Goal: Navigation & Orientation: Understand site structure

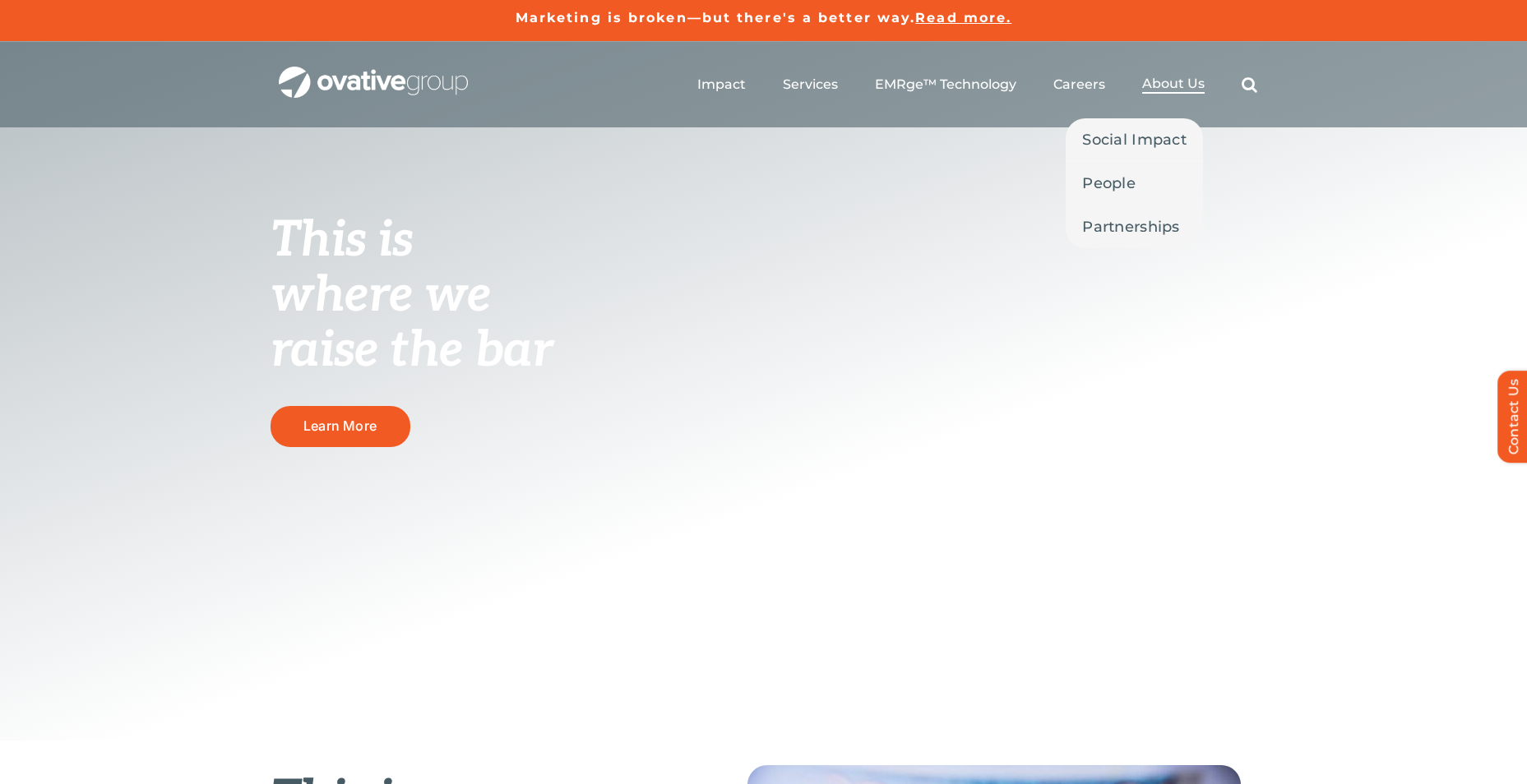
click at [1169, 83] on span "About Us" at bounding box center [1173, 85] width 63 height 17
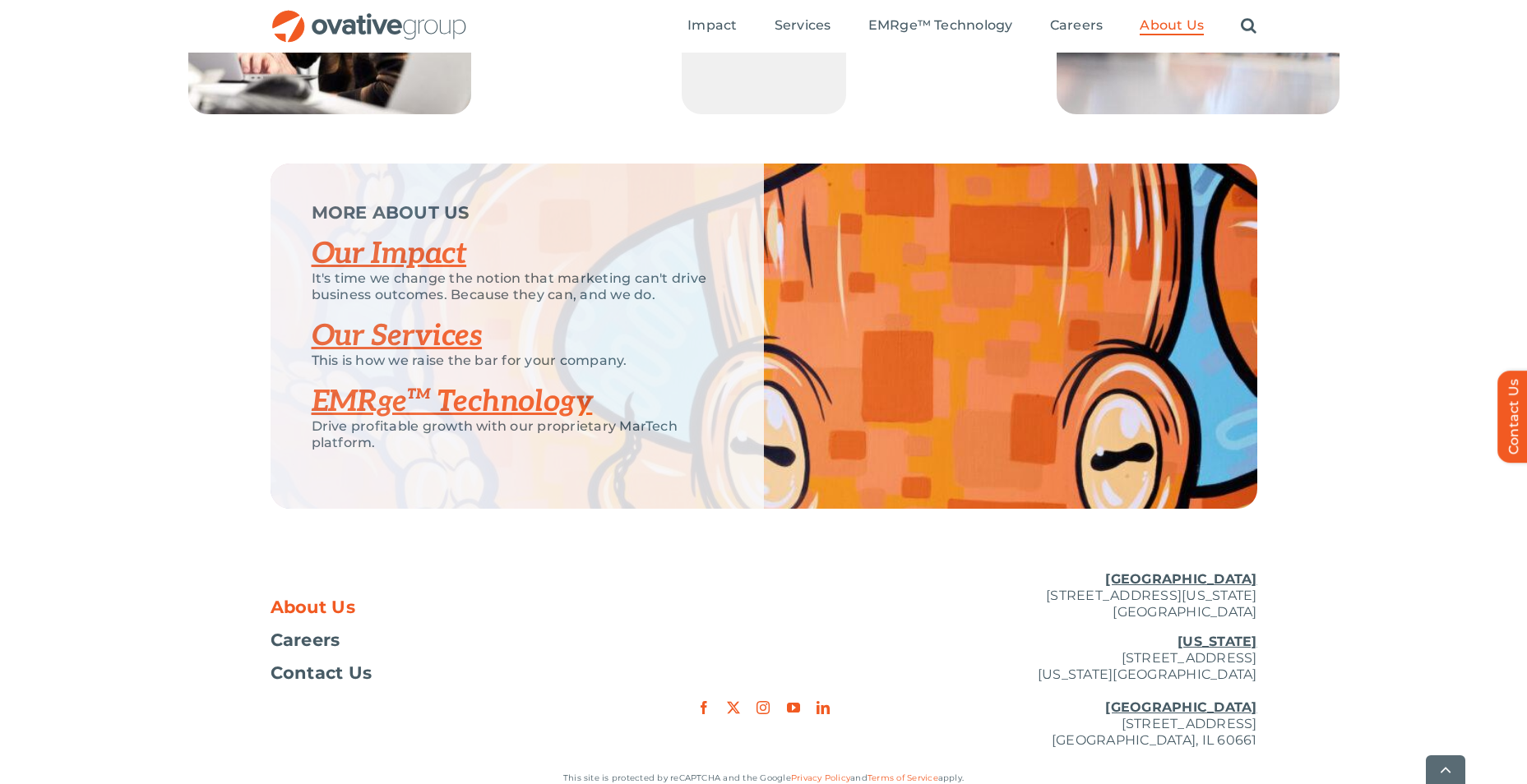
scroll to position [3430, 0]
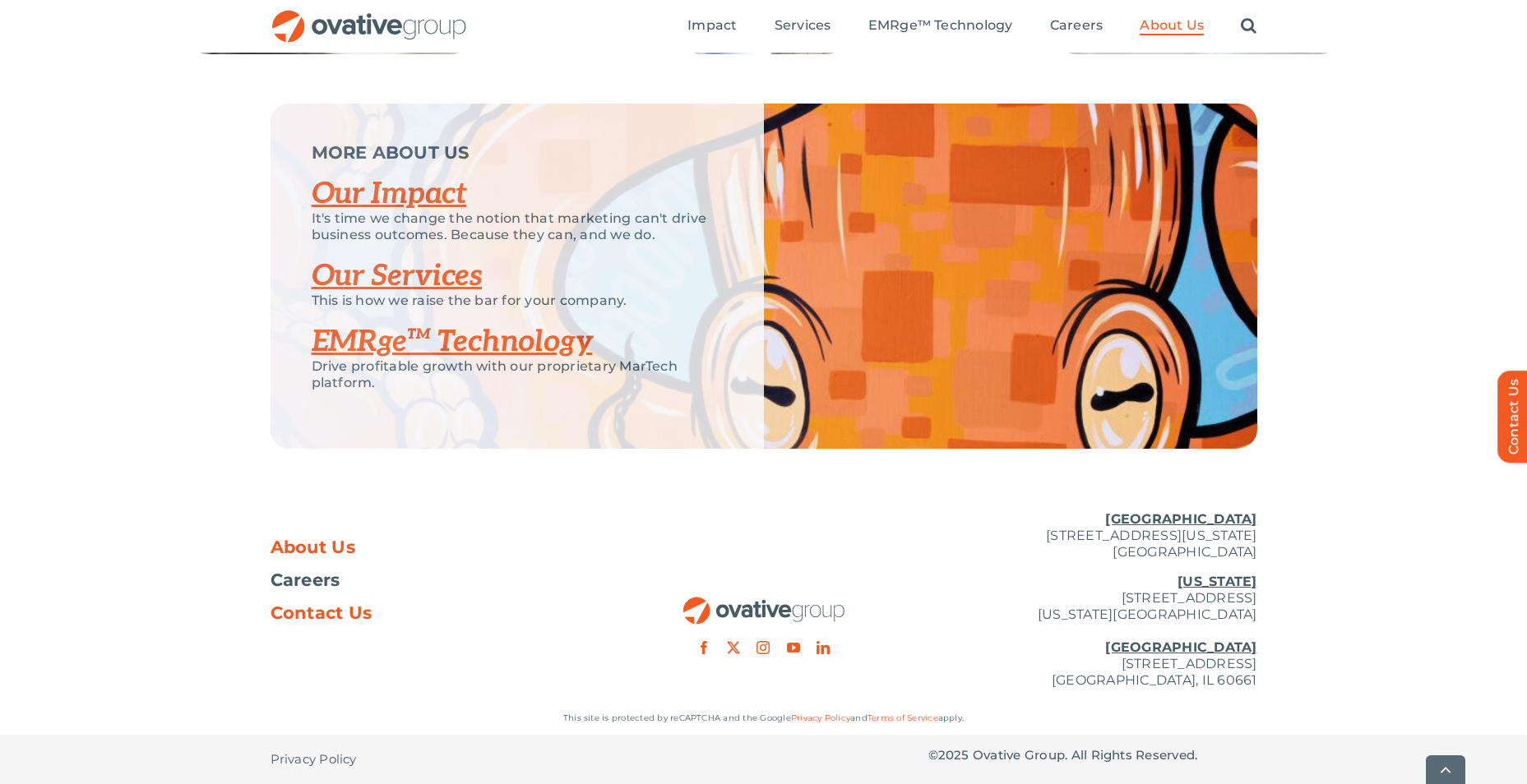
click at [341, 613] on span "Contact Us" at bounding box center [321, 614] width 102 height 17
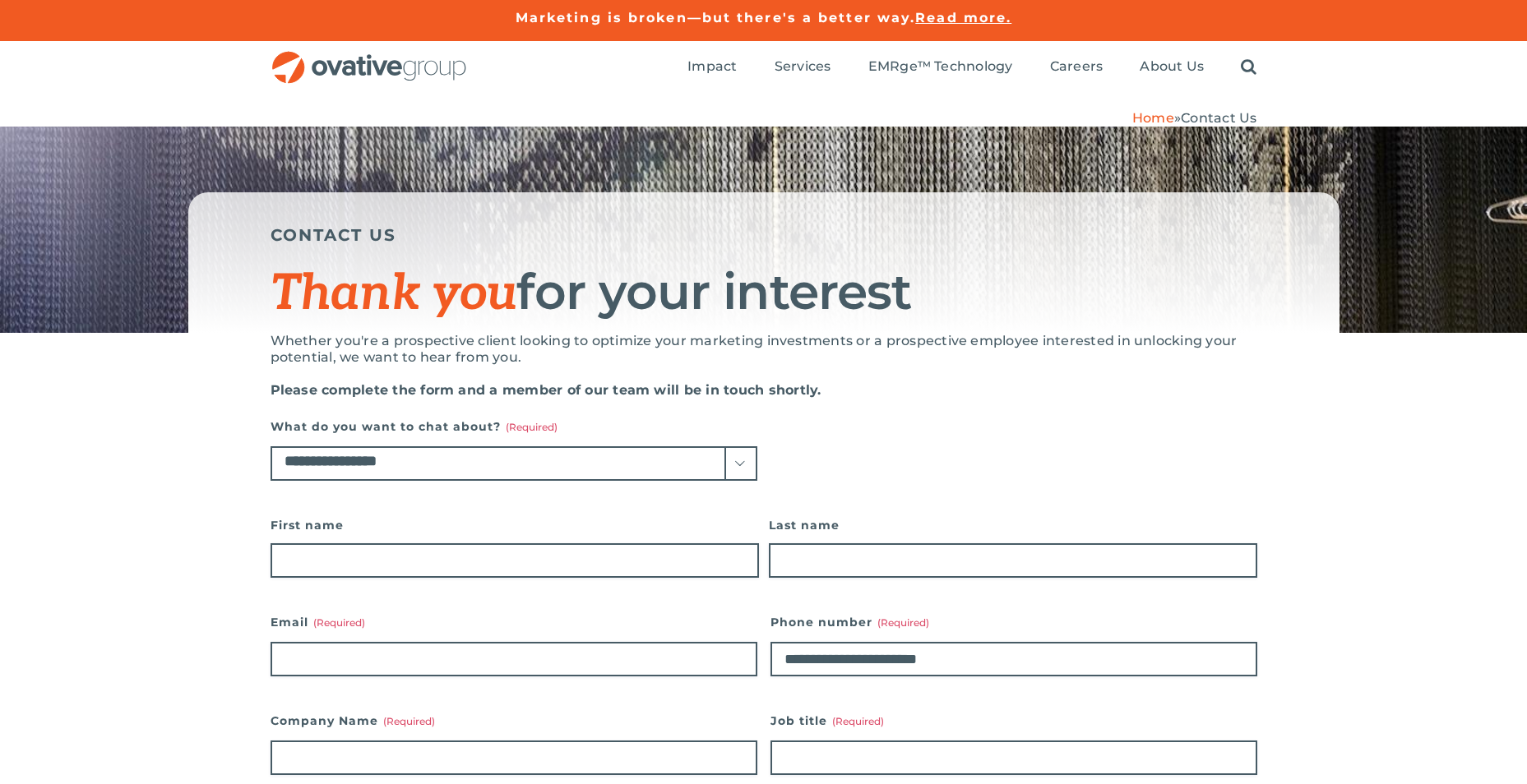
click at [685, 61] on div "Search for: * Toggle Navigation Impact Expert Insights Case Studies Awards & Pr…" at bounding box center [862, 68] width 790 height 53
click at [698, 69] on span "Impact" at bounding box center [712, 67] width 50 height 17
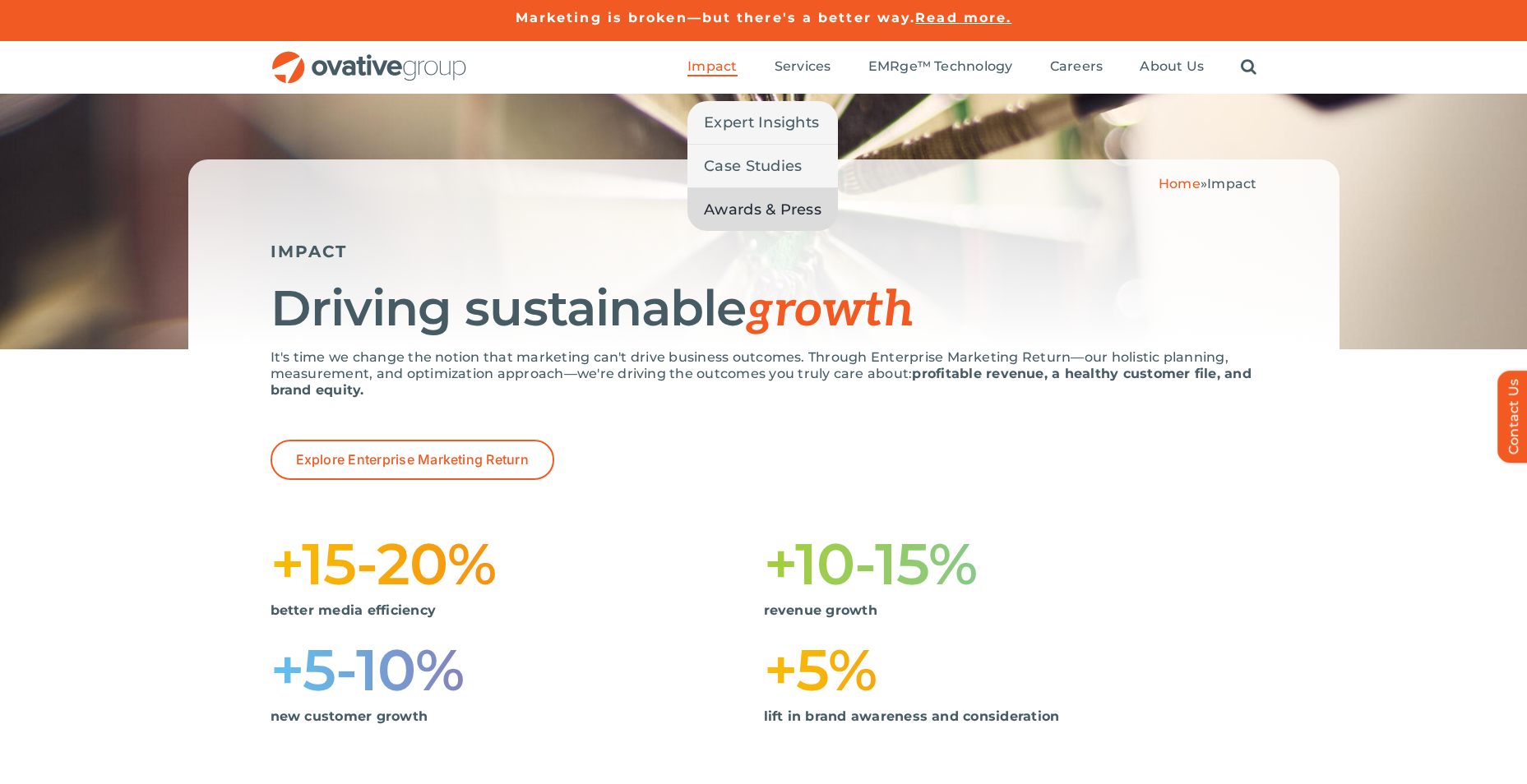
click at [765, 207] on span "Awards & Press" at bounding box center [763, 209] width 117 height 23
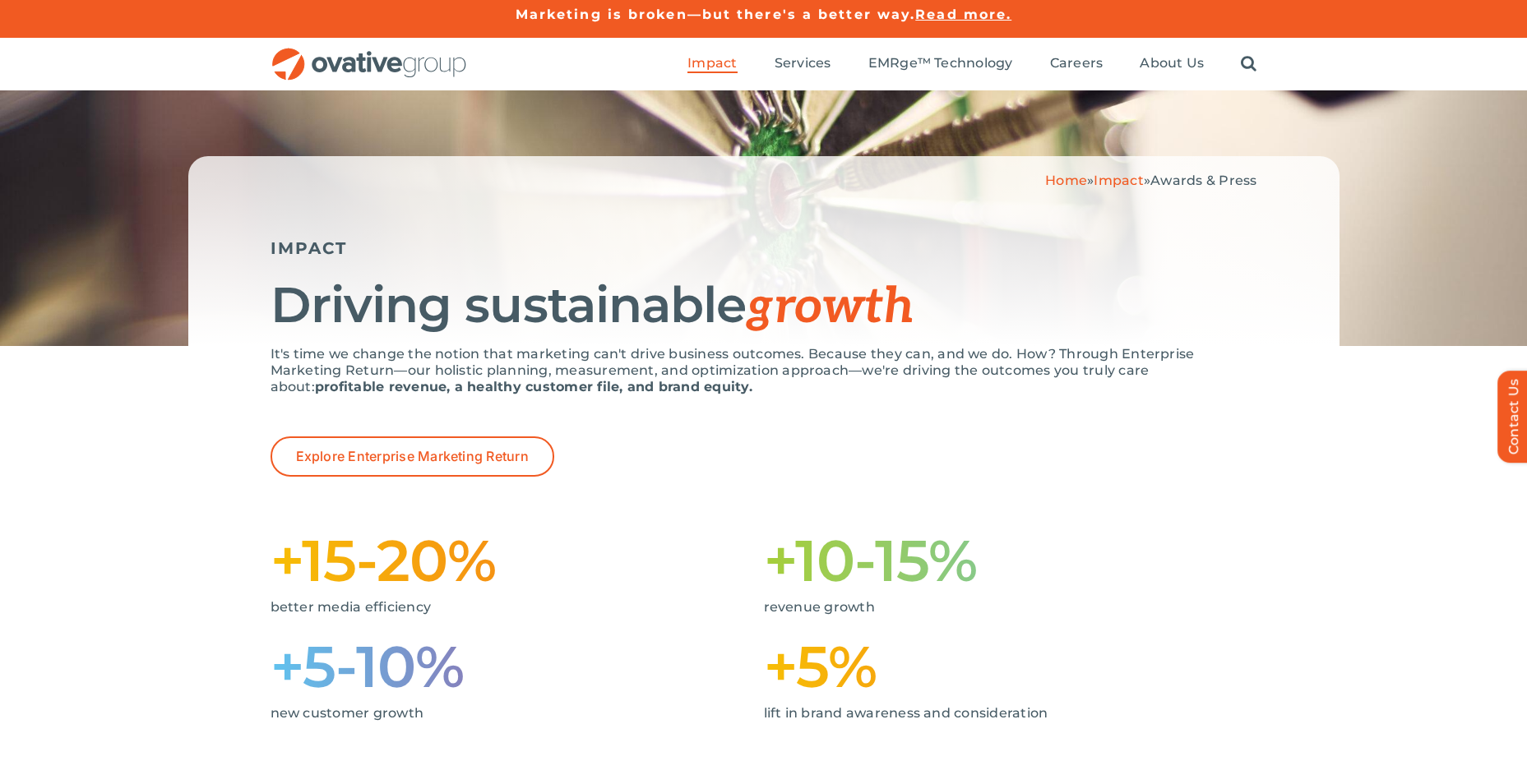
scroll to position [27, 0]
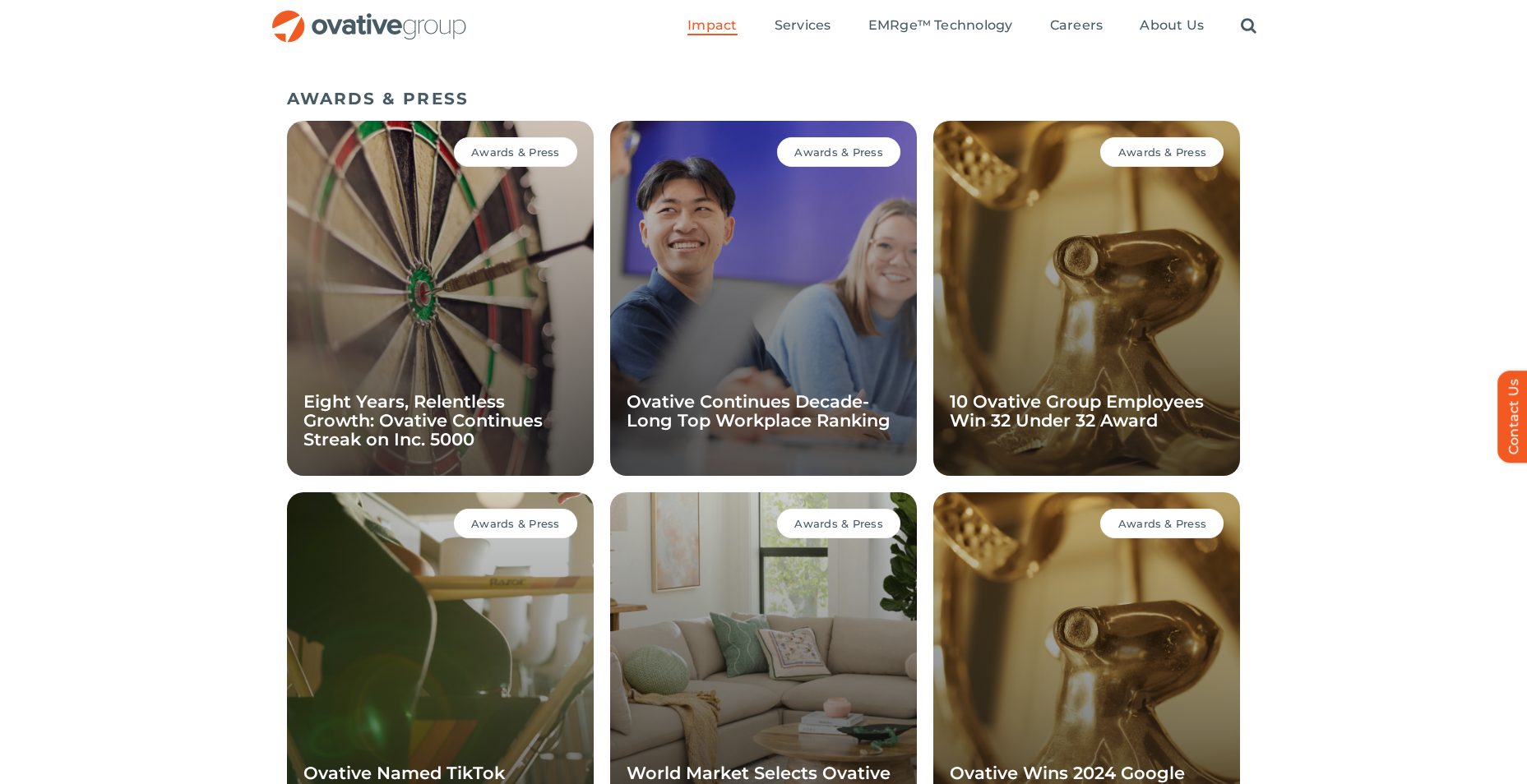
scroll to position [805, 0]
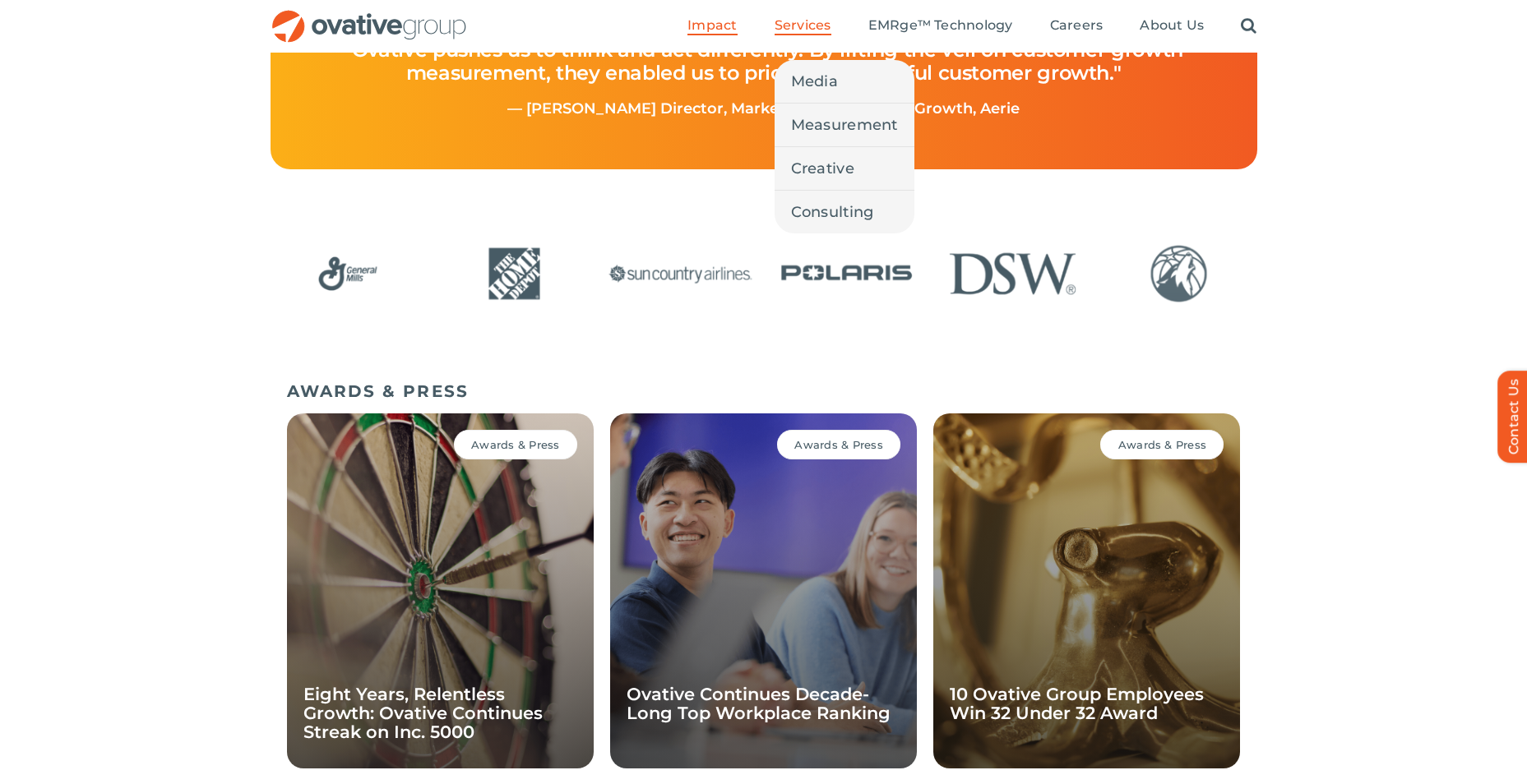
click at [798, 32] on span "Services" at bounding box center [803, 25] width 56 height 17
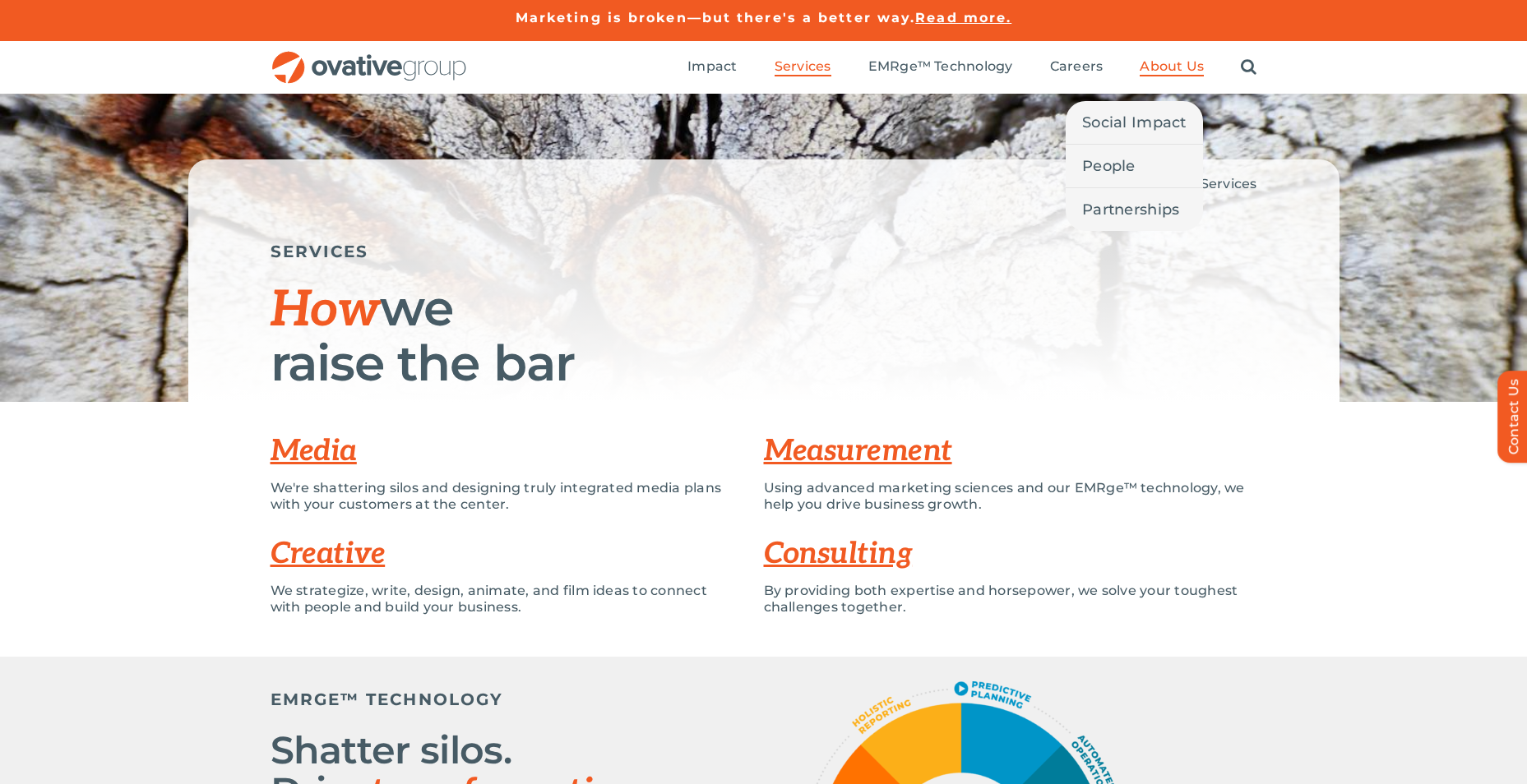
click at [1175, 63] on span "About Us" at bounding box center [1172, 67] width 64 height 17
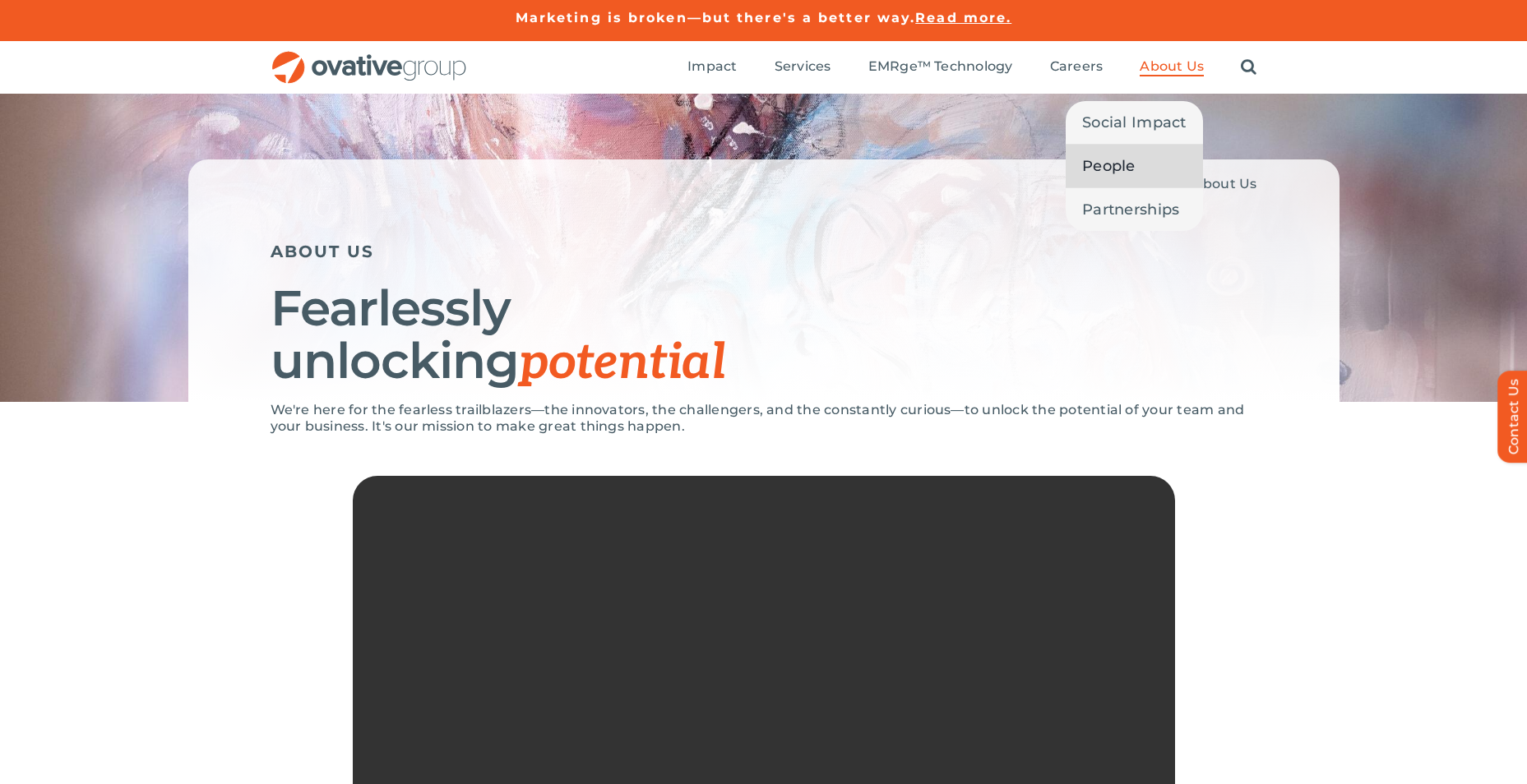
click at [1103, 158] on span "People" at bounding box center [1109, 166] width 54 height 23
